Goal: Book appointment/travel/reservation

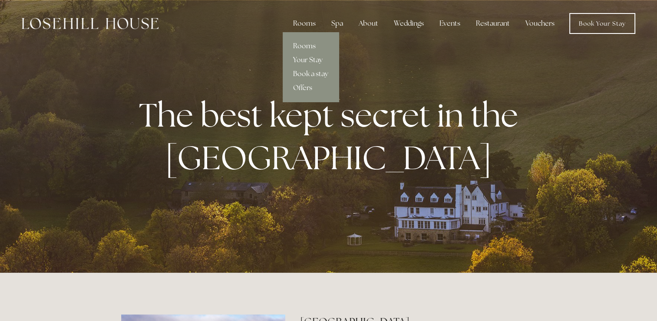
click at [309, 24] on div "Rooms" at bounding box center [304, 23] width 36 height 17
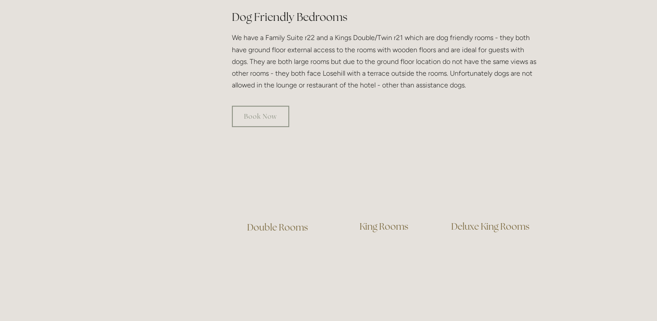
scroll to position [514, 0]
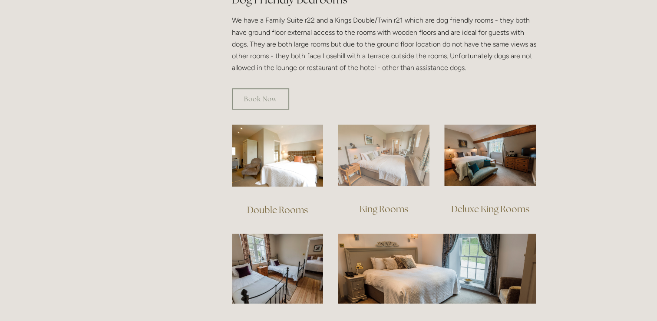
click at [388, 152] on img at bounding box center [384, 154] width 92 height 61
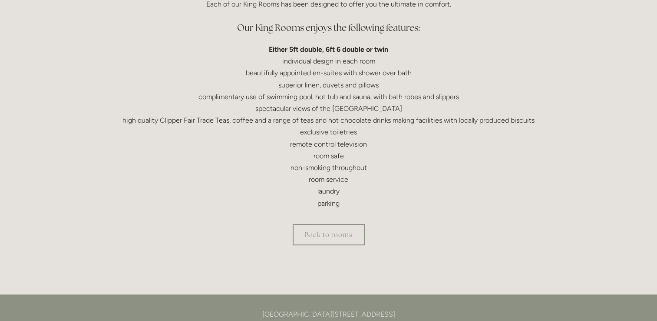
scroll to position [278, 0]
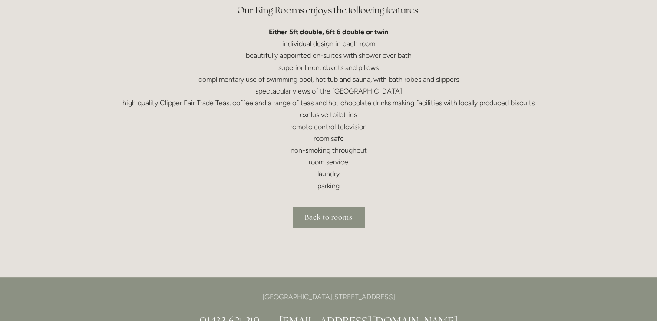
click at [348, 219] on link "Back to rooms" at bounding box center [329, 216] width 72 height 21
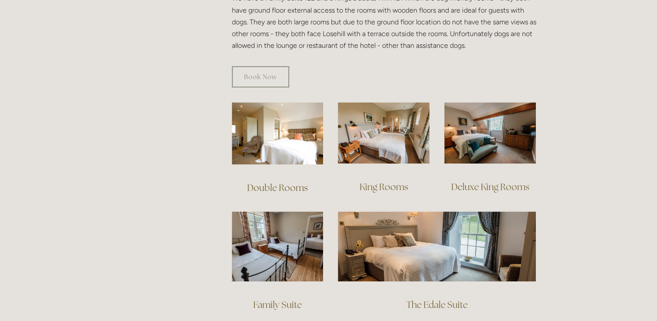
scroll to position [521, 0]
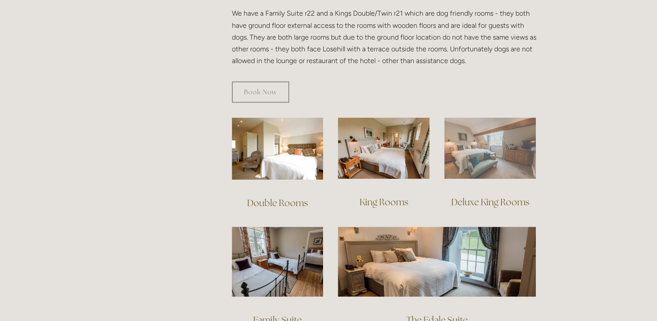
click at [494, 131] on img at bounding box center [490, 147] width 92 height 61
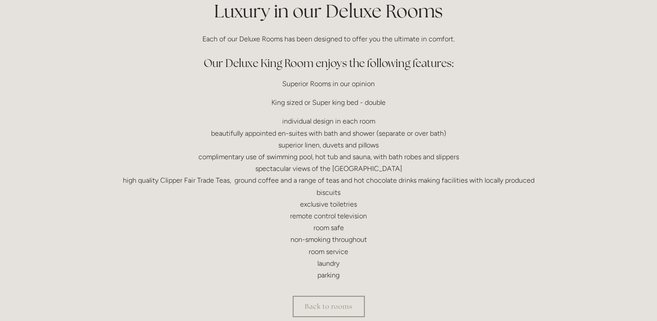
scroll to position [243, 0]
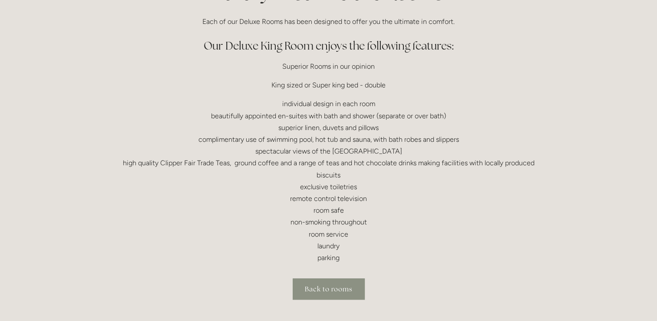
click at [331, 290] on link "Back to rooms" at bounding box center [329, 288] width 72 height 21
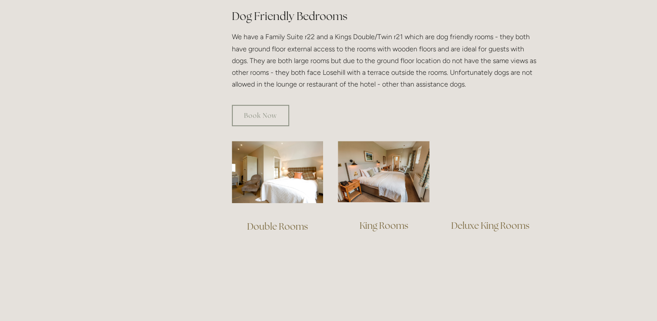
scroll to position [513, 0]
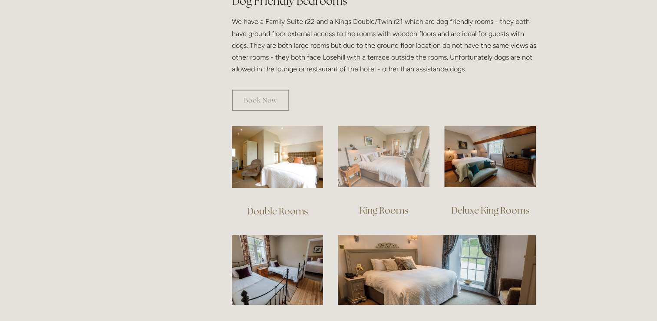
click at [373, 137] on img at bounding box center [384, 156] width 92 height 61
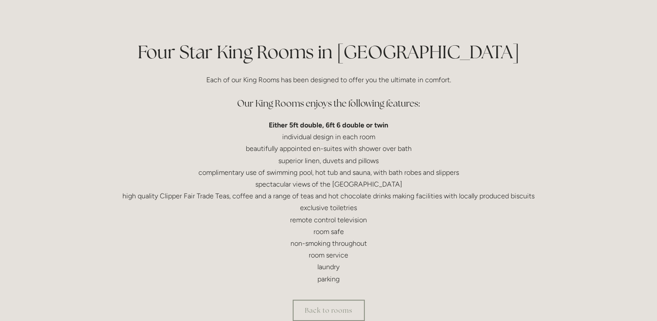
scroll to position [209, 0]
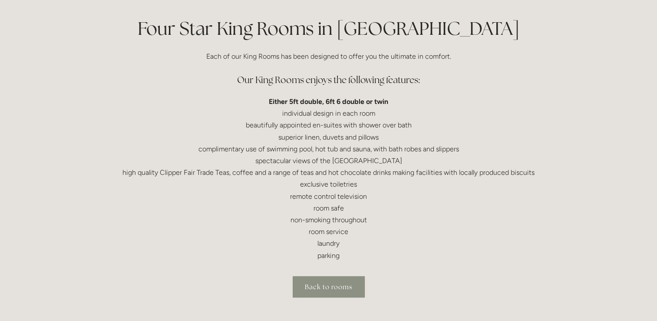
click at [316, 285] on link "Back to rooms" at bounding box center [329, 286] width 72 height 21
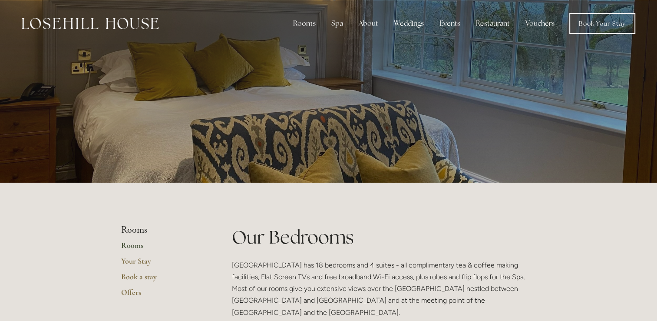
click at [519, 65] on div at bounding box center [328, 91] width 415 height 182
click at [509, 66] on div at bounding box center [328, 91] width 415 height 182
click at [605, 20] on link "Book Your Stay" at bounding box center [603, 23] width 66 height 21
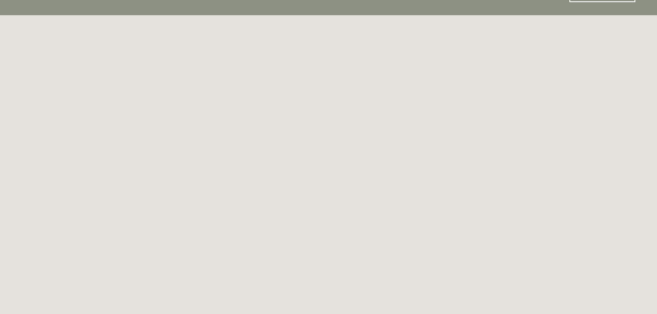
scroll to position [47, 0]
